Goal: Find specific page/section: Find specific page/section

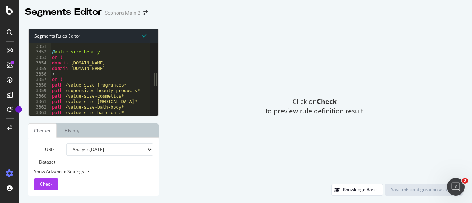
scroll to position [10227, 0]
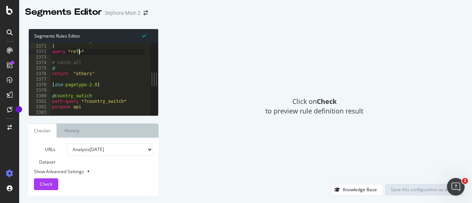
click at [78, 52] on div "domain m.sephora.com ) query *ref=* # catch all @ return "others" [ dim : paget…" at bounding box center [132, 77] width 163 height 79
type textarea "path *.jsp )"
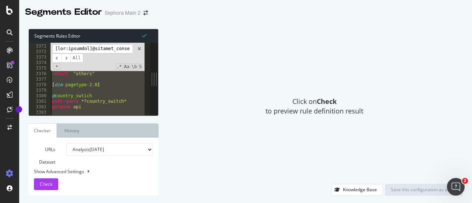
scroll to position [0, 143723]
